Goal: Task Accomplishment & Management: Manage account settings

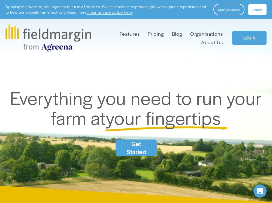
click at [249, 36] on link "LOGIN" at bounding box center [249, 38] width 34 height 14
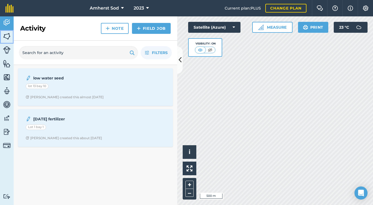
click at [5, 35] on img at bounding box center [7, 36] width 8 height 8
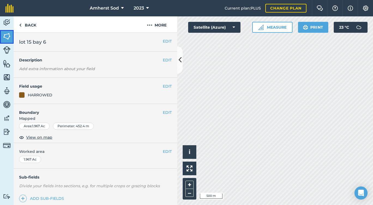
click at [6, 38] on img at bounding box center [7, 36] width 8 height 8
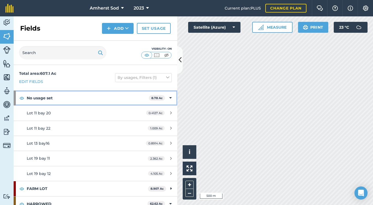
click at [169, 99] on icon at bounding box center [170, 98] width 2 height 6
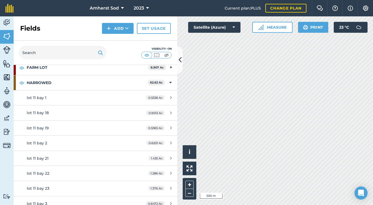
scroll to position [41, 0]
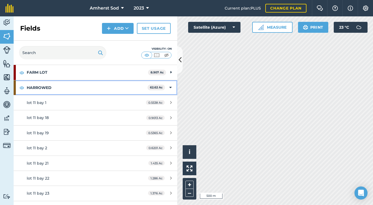
click at [163, 88] on div "HARROWED 62.62 Ac" at bounding box center [95, 87] width 163 height 15
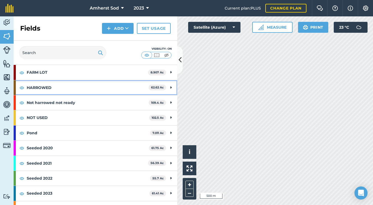
click at [93, 88] on strong "HARROWED" at bounding box center [88, 87] width 122 height 15
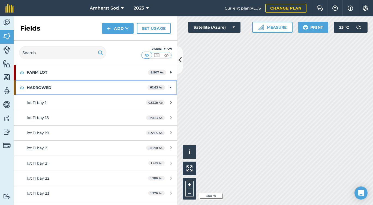
click at [93, 88] on strong "HARROWED" at bounding box center [87, 87] width 121 height 15
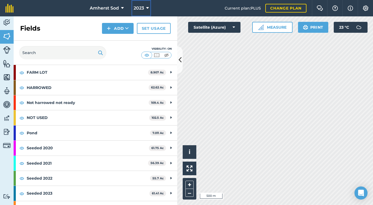
click at [140, 8] on span "2023" at bounding box center [138, 8] width 10 height 7
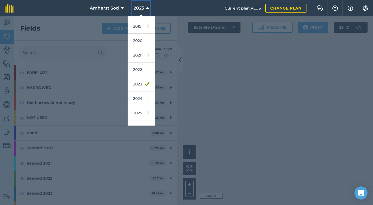
scroll to position [50, 0]
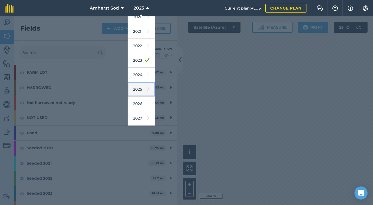
click at [139, 88] on link "2025" at bounding box center [140, 89] width 27 height 14
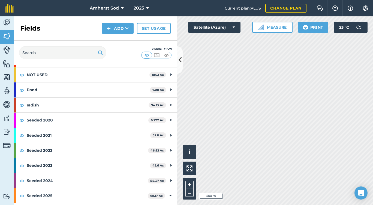
scroll to position [65, 0]
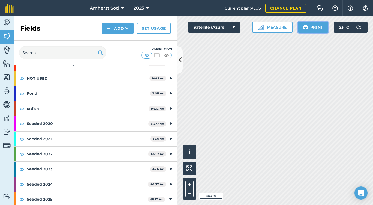
click at [276, 28] on img at bounding box center [305, 27] width 5 height 7
click at [233, 26] on icon at bounding box center [233, 27] width 2 height 5
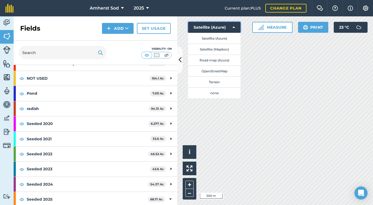
click at [233, 26] on icon at bounding box center [233, 27] width 2 height 5
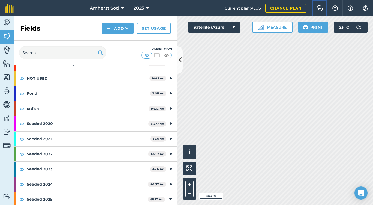
click at [276, 6] on img at bounding box center [319, 7] width 7 height 5
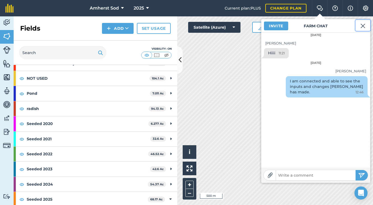
click at [276, 25] on img at bounding box center [362, 26] width 5 height 7
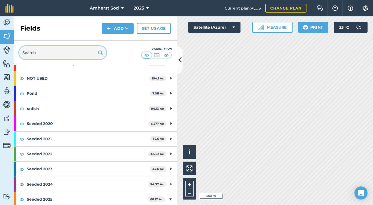
click at [57, 52] on input "text" at bounding box center [62, 52] width 87 height 13
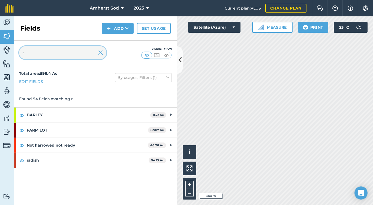
scroll to position [0, 0]
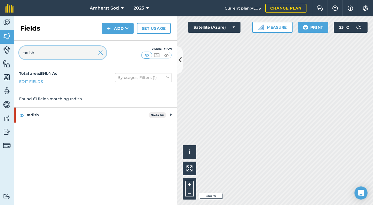
type input "radish"
click at [276, 29] on button "Print" at bounding box center [313, 27] width 31 height 11
click at [150, 29] on link "Set usage" at bounding box center [154, 28] width 34 height 11
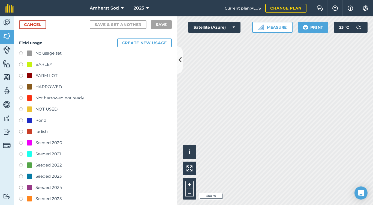
click at [21, 131] on label at bounding box center [23, 131] width 8 height 5
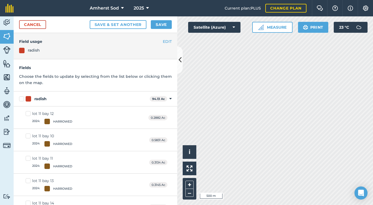
click at [27, 114] on label "lot 11 bay 12 2024 : [GEOGRAPHIC_DATA]" at bounding box center [49, 117] width 47 height 13
click at [27, 114] on input "lot 11 bay 12 2024 : [GEOGRAPHIC_DATA]" at bounding box center [28, 113] width 4 height 4
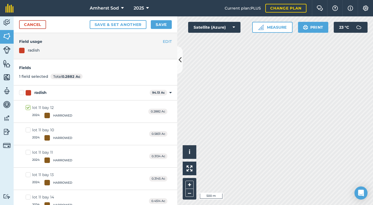
click at [28, 107] on label "lot 11 bay 12 2024 : [GEOGRAPHIC_DATA]" at bounding box center [49, 111] width 47 height 13
click at [28, 107] on input "lot 11 bay 12 2024 : [GEOGRAPHIC_DATA]" at bounding box center [28, 107] width 4 height 4
checkbox input "false"
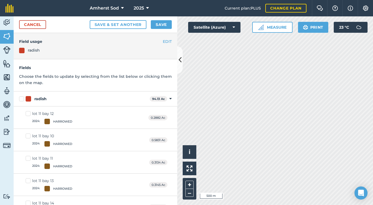
click at [21, 98] on label "radish" at bounding box center [83, 99] width 128 height 6
click at [21, 98] on input "radish" at bounding box center [21, 98] width 4 height 4
checkbox input "true"
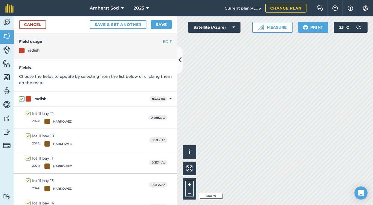
checkbox input "true"
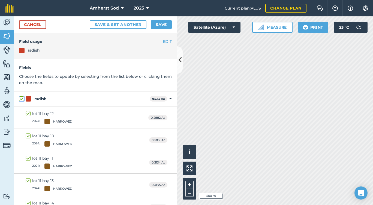
checkbox input "true"
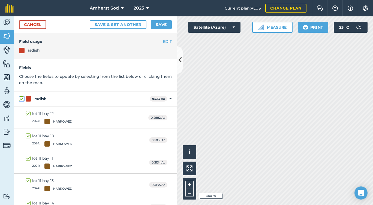
checkbox input "true"
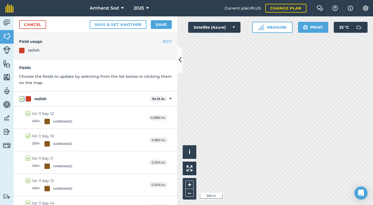
checkbox input "true"
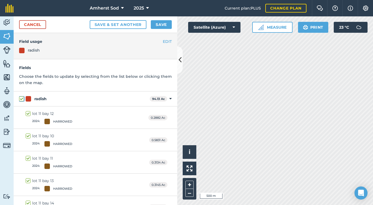
checkbox input "true"
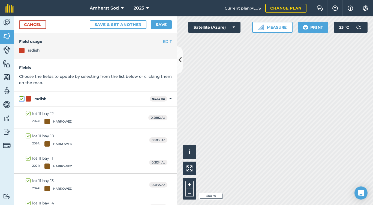
checkbox input "true"
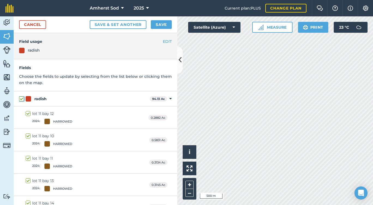
checkbox input "true"
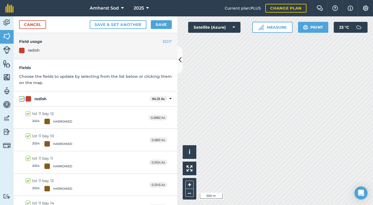
checkbox input "true"
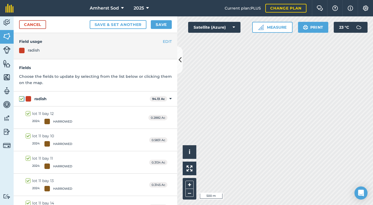
checkbox input "true"
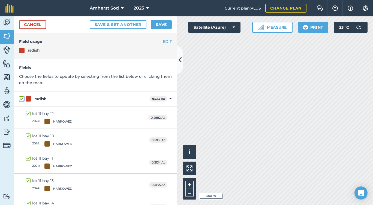
checkbox input "true"
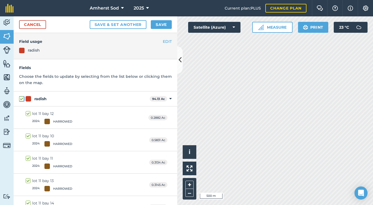
checkbox input "true"
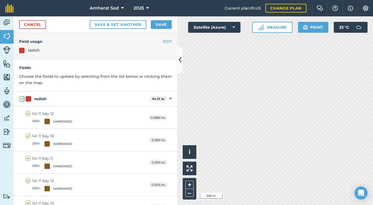
checkbox input "true"
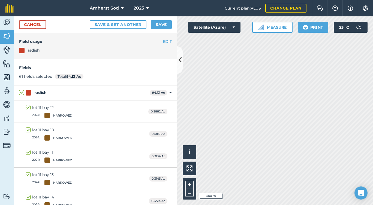
click at [63, 109] on div "lot 11 bay 12" at bounding box center [52, 108] width 40 height 6
click at [29, 108] on input "lot 11 bay 12 2024 : [GEOGRAPHIC_DATA]" at bounding box center [28, 107] width 4 height 4
checkbox input "false"
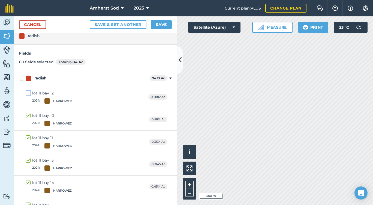
scroll to position [8, 0]
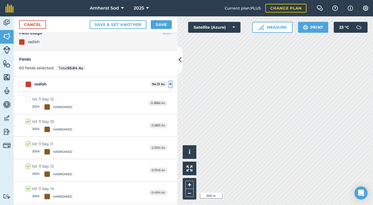
click at [169, 84] on icon at bounding box center [170, 84] width 2 height 5
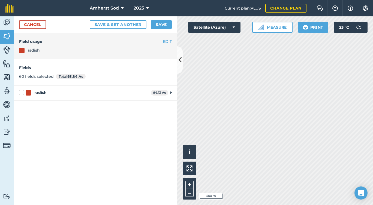
click at [20, 93] on label "radish" at bounding box center [83, 93] width 129 height 6
click at [20, 93] on input "radish" at bounding box center [21, 92] width 4 height 4
checkbox input "true"
click at [276, 30] on img at bounding box center [305, 27] width 5 height 7
click at [191, 150] on button "i" at bounding box center [189, 152] width 14 height 14
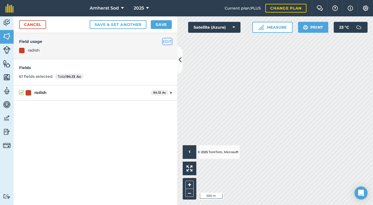
click at [167, 41] on button "EDIT" at bounding box center [167, 41] width 9 height 6
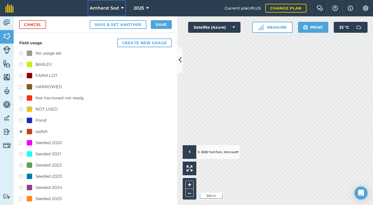
click at [109, 6] on span "Amherst Sod" at bounding box center [104, 8] width 29 height 7
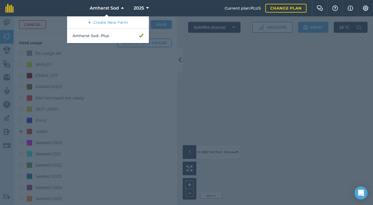
click at [157, 4] on nav "Amherst Sod Create New Farm Amherst Sod - Plus 2025" at bounding box center [121, 8] width 205 height 16
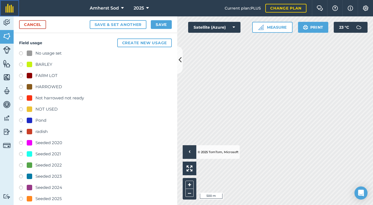
click at [7, 9] on img at bounding box center [9, 8] width 8 height 9
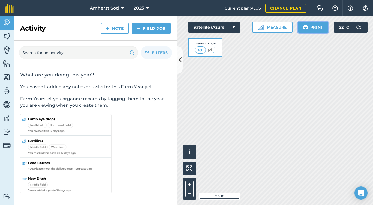
click at [276, 27] on button "Print" at bounding box center [313, 27] width 31 height 11
click at [7, 36] on img at bounding box center [7, 36] width 8 height 8
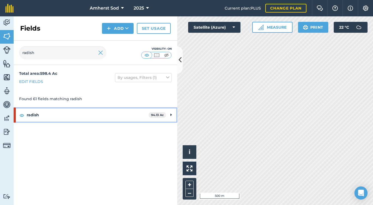
click at [41, 120] on strong "radish" at bounding box center [88, 114] width 122 height 15
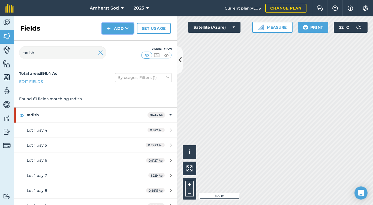
drag, startPoint x: 173, startPoint y: 79, endPoint x: 120, endPoint y: 28, distance: 73.4
click at [120, 28] on button "Add" at bounding box center [118, 28] width 32 height 11
click at [150, 29] on link "Set usage" at bounding box center [154, 28] width 34 height 11
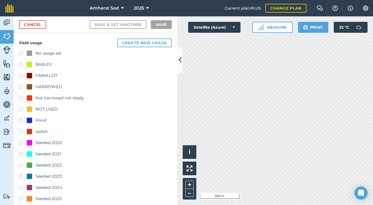
click at [19, 131] on div "Field usage Create new usage No usage set BARLEY FARM LOT HARROWED Not harrowed…" at bounding box center [95, 128] width 163 height 190
click at [22, 131] on label at bounding box center [23, 131] width 8 height 5
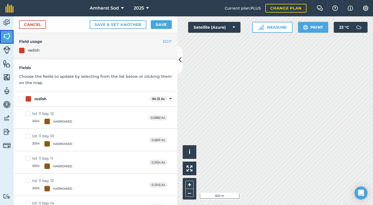
click at [7, 38] on img at bounding box center [7, 36] width 8 height 8
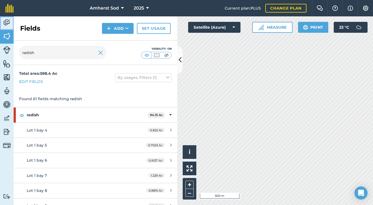
click at [4, 21] on img at bounding box center [7, 23] width 8 height 8
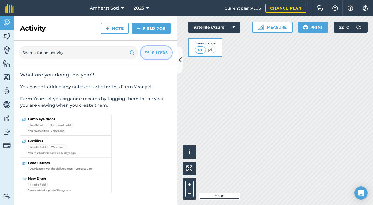
click at [152, 53] on span "Filters" at bounding box center [160, 53] width 16 height 6
click at [211, 48] on img at bounding box center [209, 49] width 7 height 5
click at [200, 49] on img at bounding box center [200, 49] width 7 height 5
click at [154, 53] on span "Filters" at bounding box center [160, 53] width 16 height 6
click at [276, 8] on img at bounding box center [349, 8] width 5 height 7
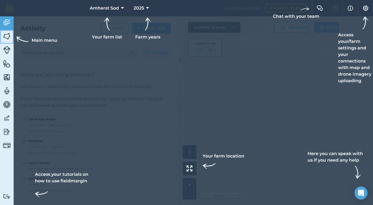
click at [4, 37] on img at bounding box center [7, 36] width 8 height 8
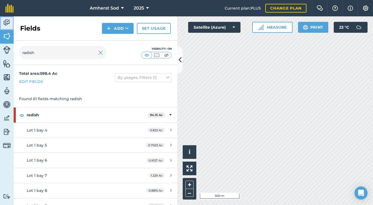
click at [5, 23] on img at bounding box center [7, 23] width 8 height 8
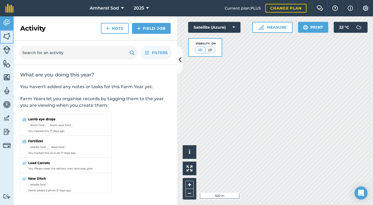
click at [10, 37] on img at bounding box center [7, 36] width 8 height 8
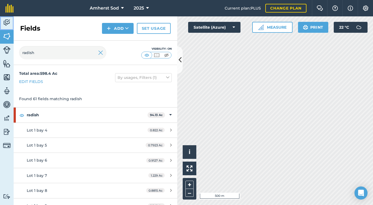
click at [8, 23] on img at bounding box center [7, 23] width 8 height 8
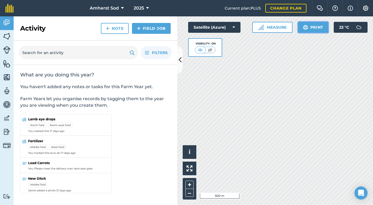
click at [276, 28] on button "Print" at bounding box center [313, 27] width 31 height 11
